Goal: Task Accomplishment & Management: Manage account settings

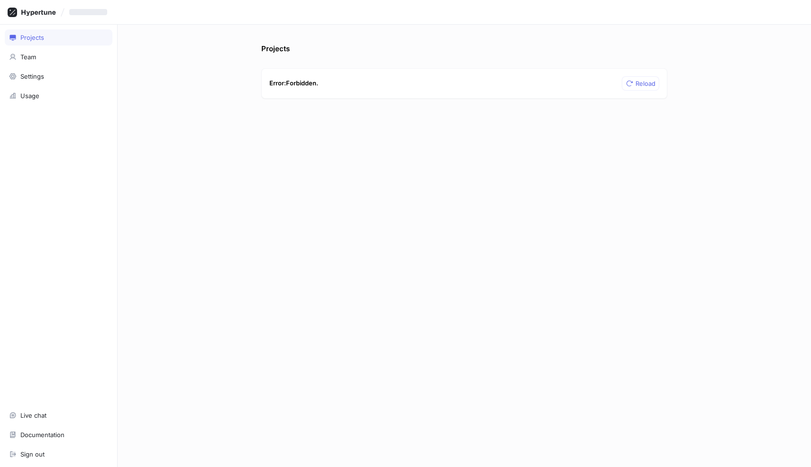
click at [35, 39] on div "Projects" at bounding box center [32, 38] width 24 height 8
click at [637, 83] on span "Reload" at bounding box center [645, 84] width 20 height 6
click at [40, 15] on icon at bounding box center [32, 12] width 48 height 9
click at [30, 58] on div "Team" at bounding box center [28, 57] width 16 height 8
click at [38, 39] on div "Projects" at bounding box center [32, 38] width 24 height 8
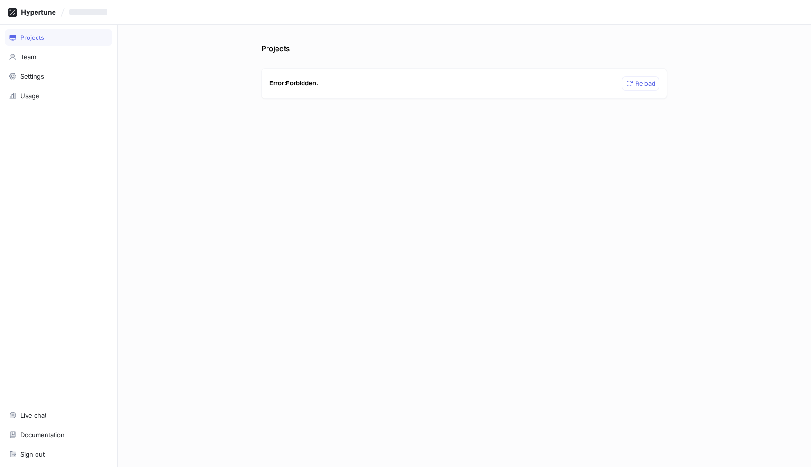
click at [29, 41] on div "Projects" at bounding box center [32, 38] width 24 height 8
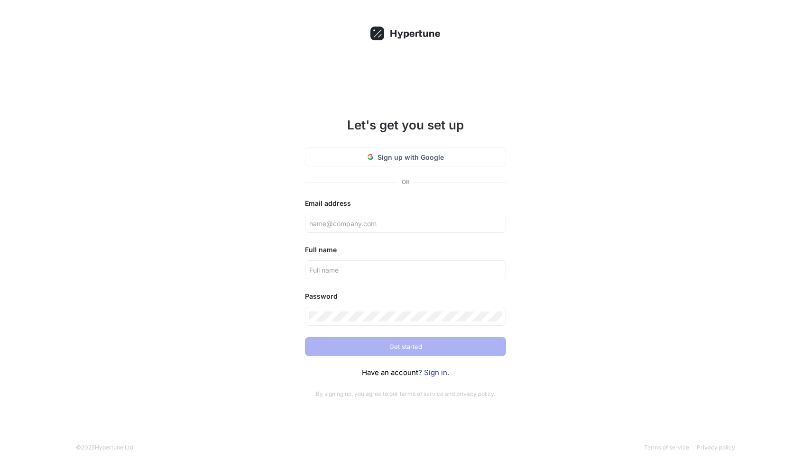
click at [29, 41] on div "Let's get you set up Sign up with Google OR Email address Full name Password Ge…" at bounding box center [405, 233] width 811 height 467
click at [383, 163] on button "Sign up with Google" at bounding box center [405, 156] width 201 height 19
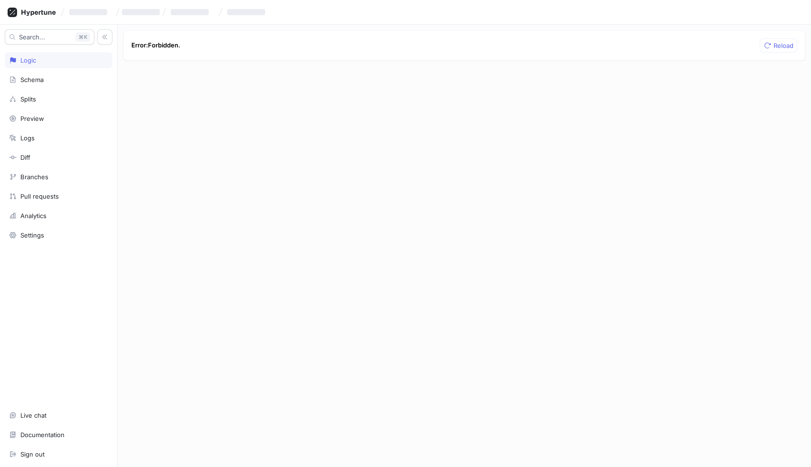
click at [55, 64] on div "Logic" at bounding box center [59, 60] width 108 height 16
click at [41, 459] on div "Sign out" at bounding box center [59, 454] width 108 height 16
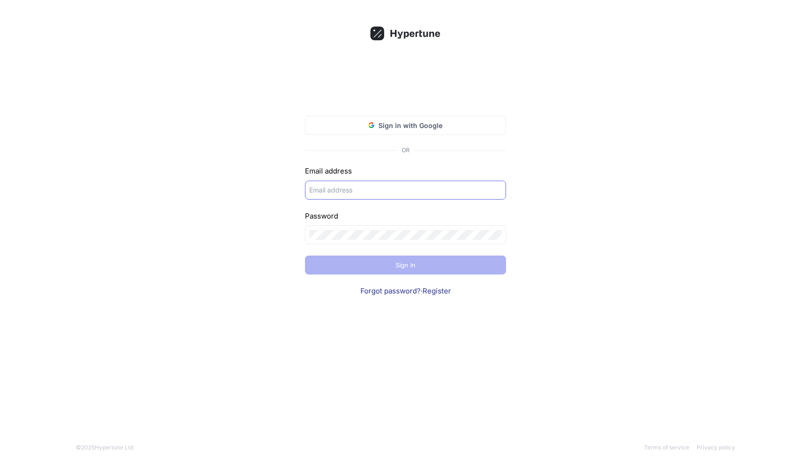
click at [347, 197] on div at bounding box center [405, 190] width 201 height 19
click at [347, 195] on div at bounding box center [405, 190] width 201 height 19
click at [361, 185] on input "text" at bounding box center [405, 190] width 193 height 10
type input "mohammadfaridirad@gmail.com"
click at [410, 126] on span "Sign in with Google" at bounding box center [410, 125] width 64 height 10
